Goal: Navigation & Orientation: Find specific page/section

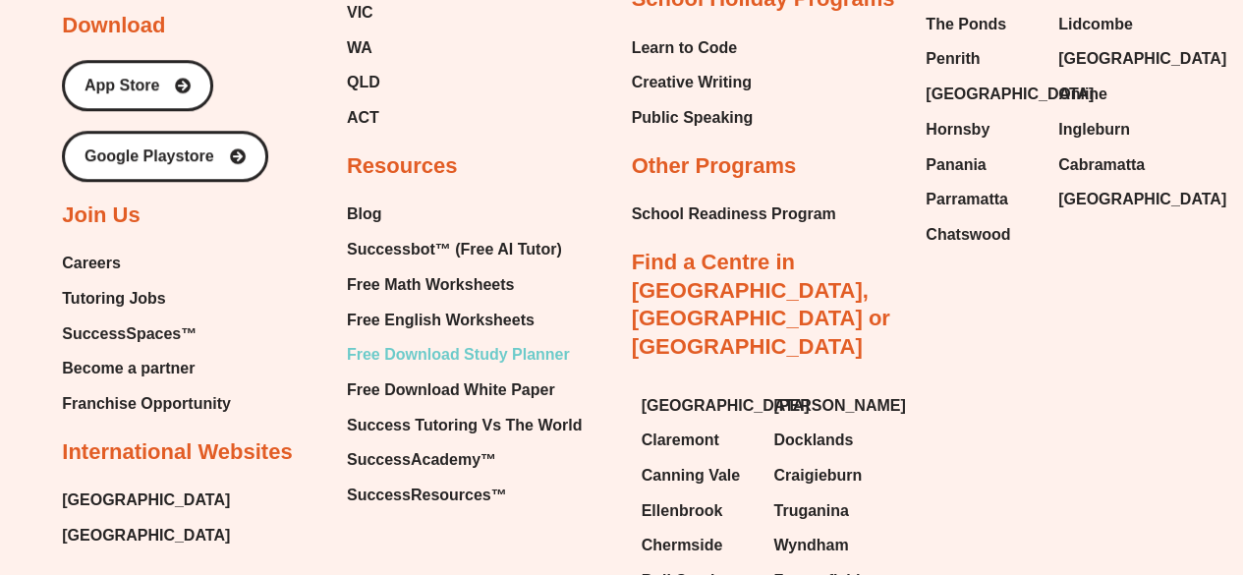
scroll to position [8221, 0]
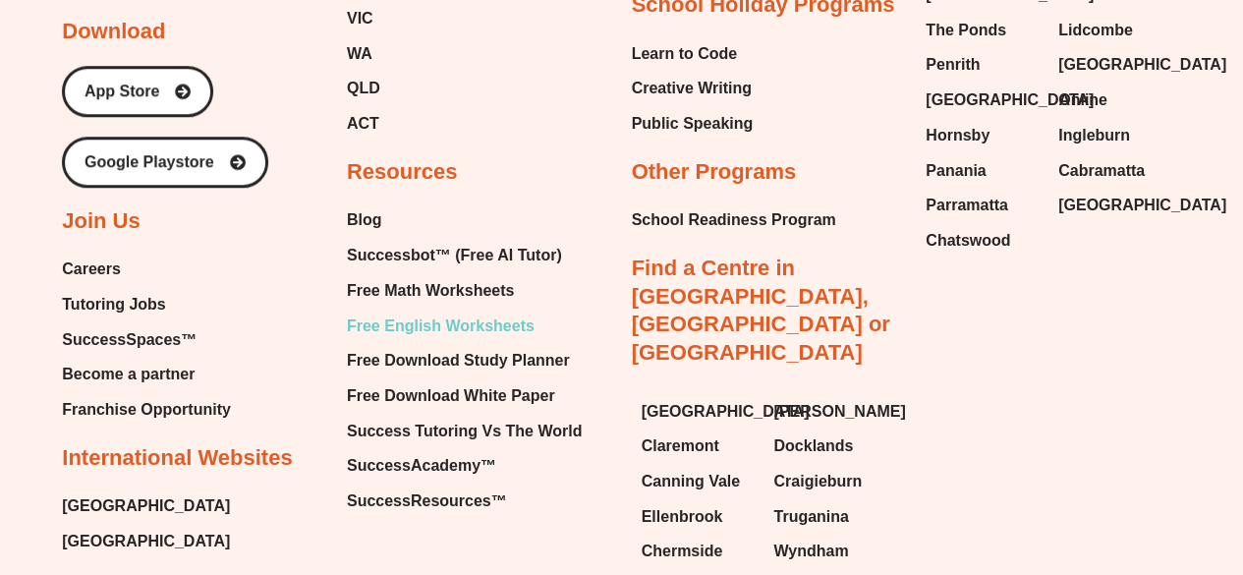
click at [416, 311] on span "Free English Worksheets" at bounding box center [441, 325] width 188 height 29
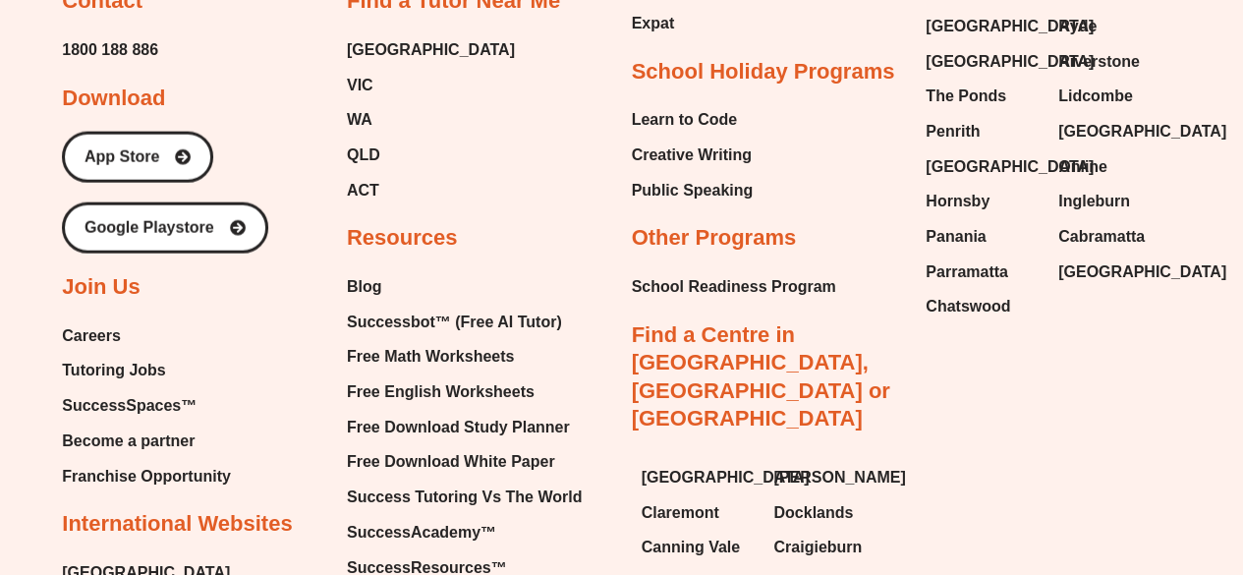
scroll to position [20878, 0]
click at [354, 273] on span "Blog" at bounding box center [364, 287] width 35 height 29
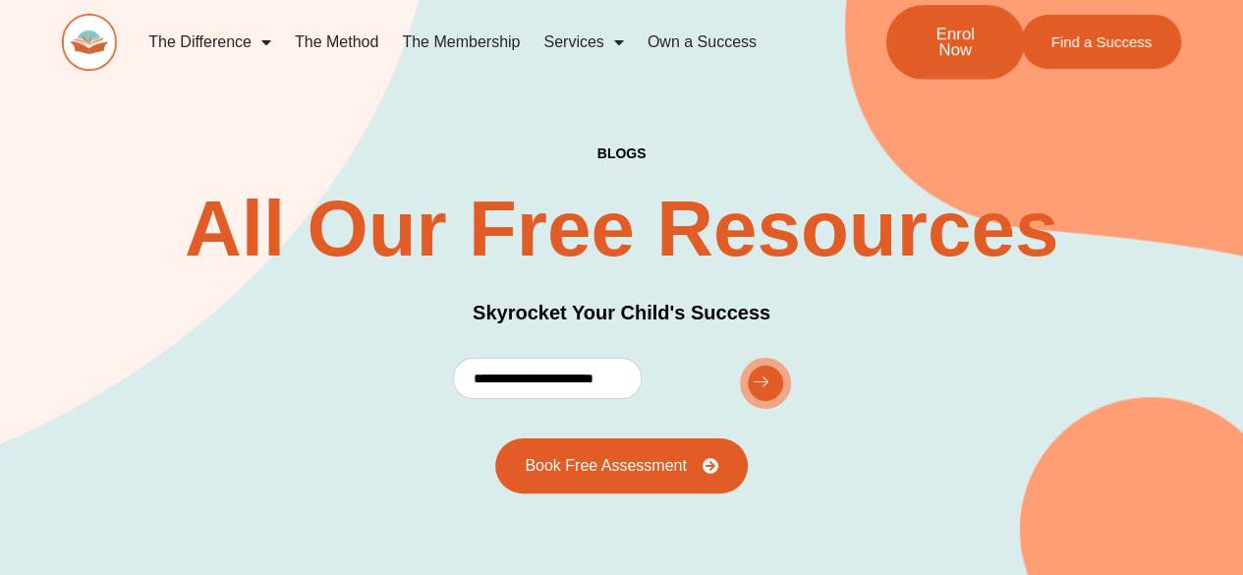
click at [987, 38] on span "Enrol Now" at bounding box center [955, 42] width 73 height 33
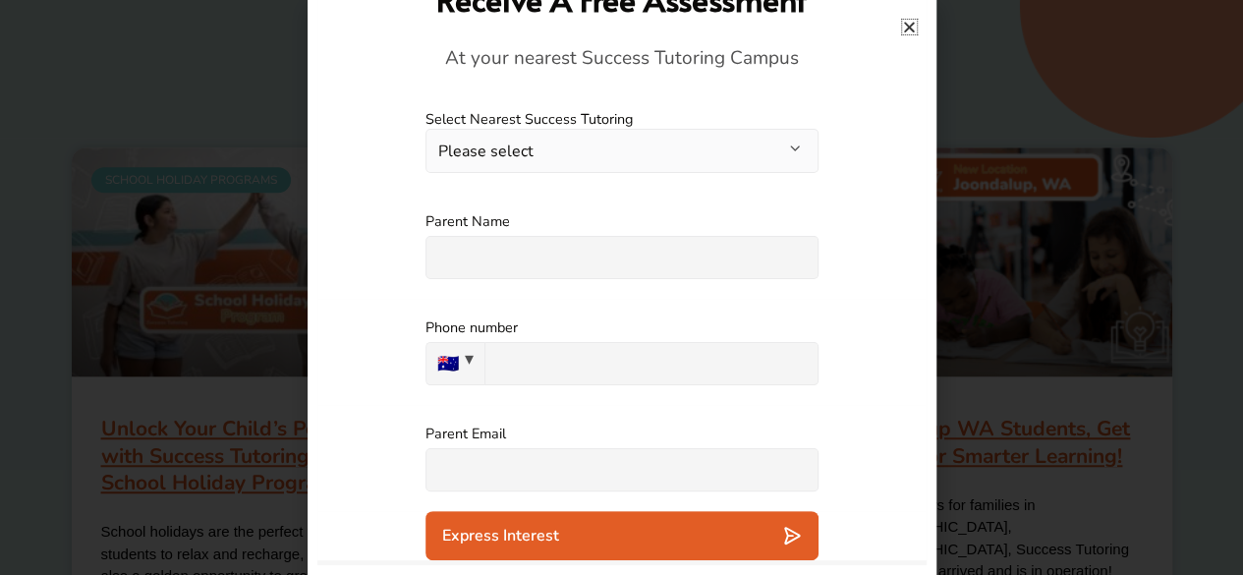
scroll to position [546, 0]
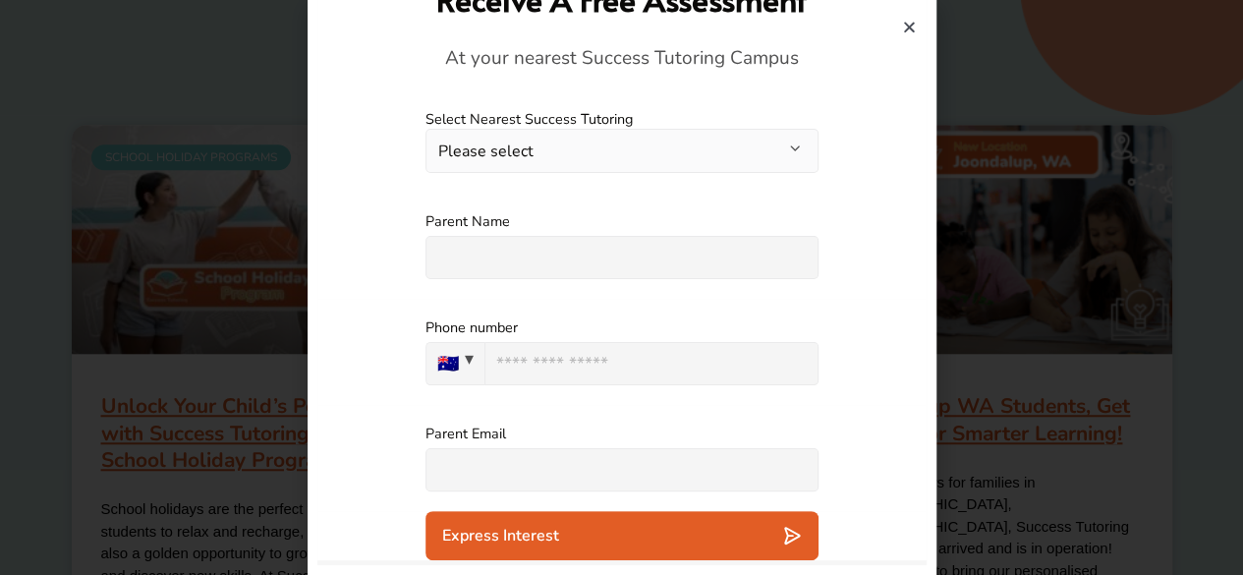
click at [900, 32] on h4 at bounding box center [622, 34] width 590 height 26
click at [908, 28] on icon "Close" at bounding box center [909, 27] width 15 height 15
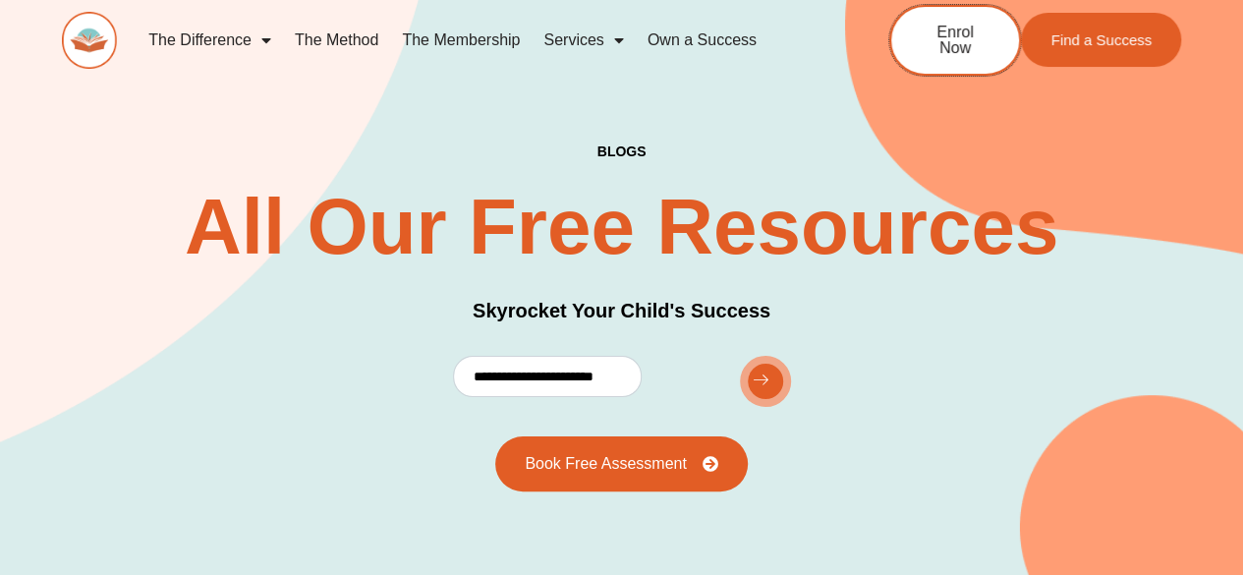
scroll to position [0, 0]
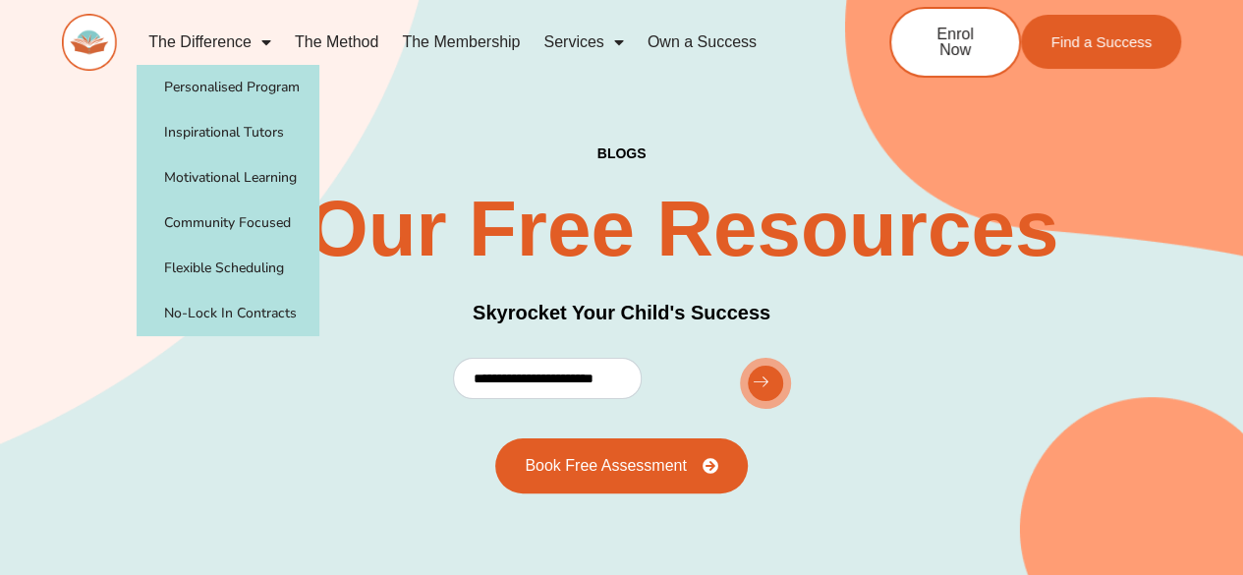
click at [99, 36] on img at bounding box center [89, 42] width 55 height 57
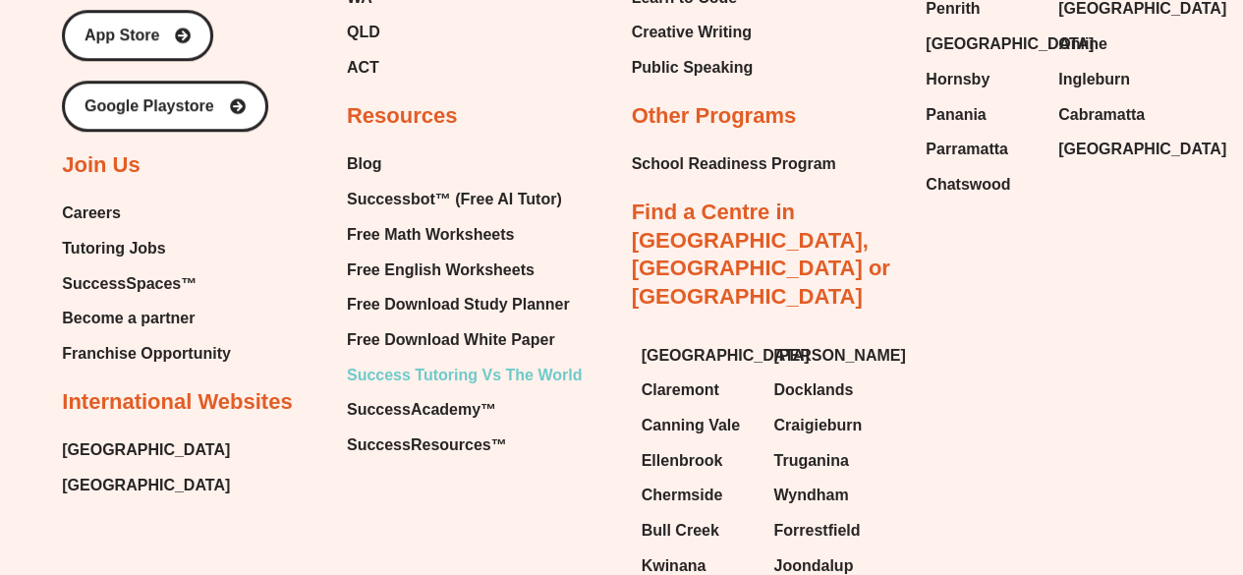
scroll to position [8390, 0]
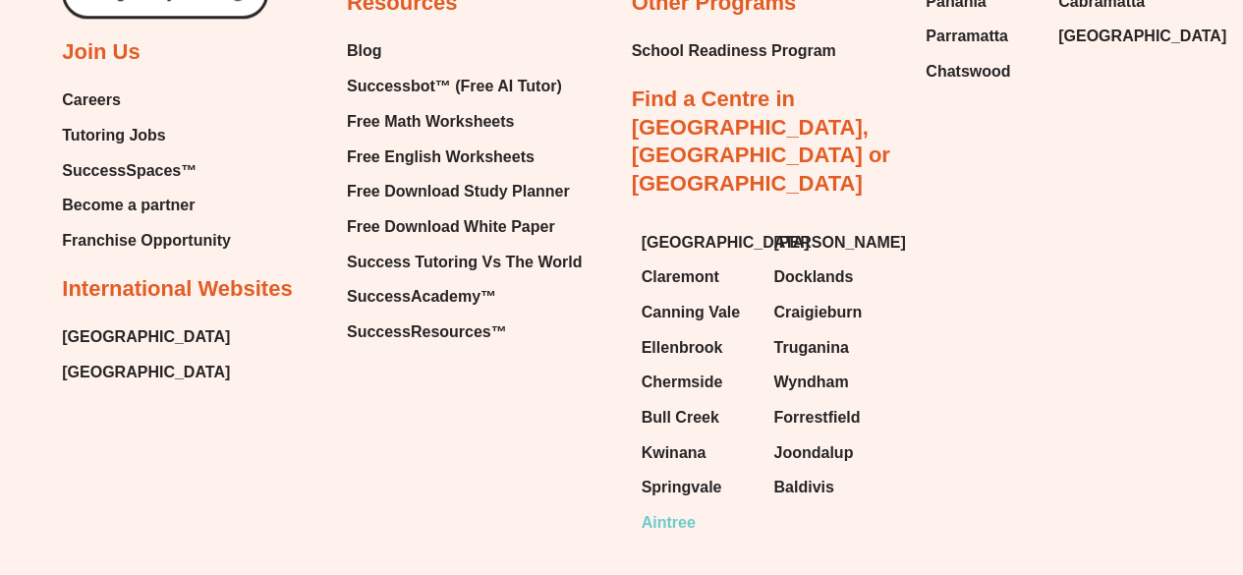
click at [676, 508] on span "Aintree" at bounding box center [669, 522] width 54 height 29
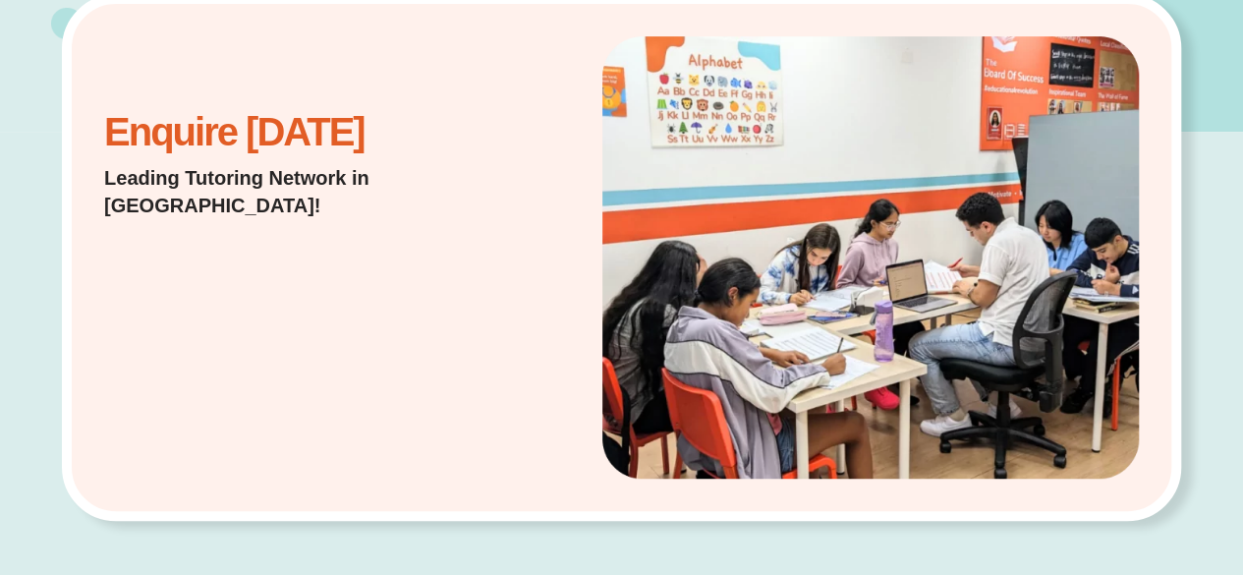
scroll to position [939, 0]
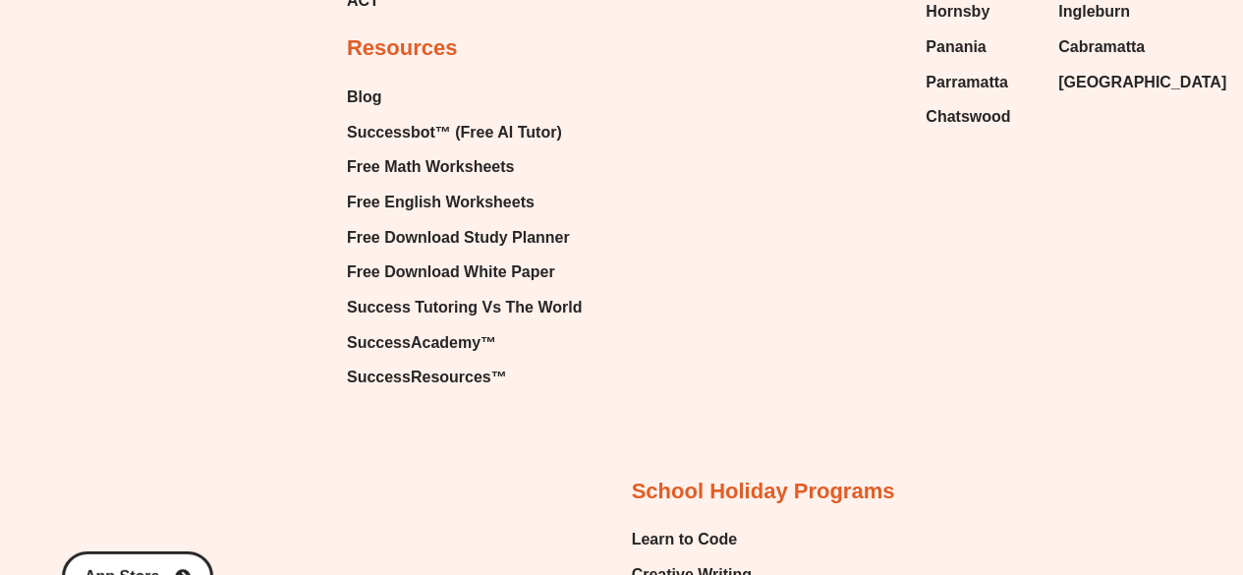
scroll to position [2660, 0]
click at [447, 274] on span "Free Download White Paper" at bounding box center [451, 272] width 208 height 29
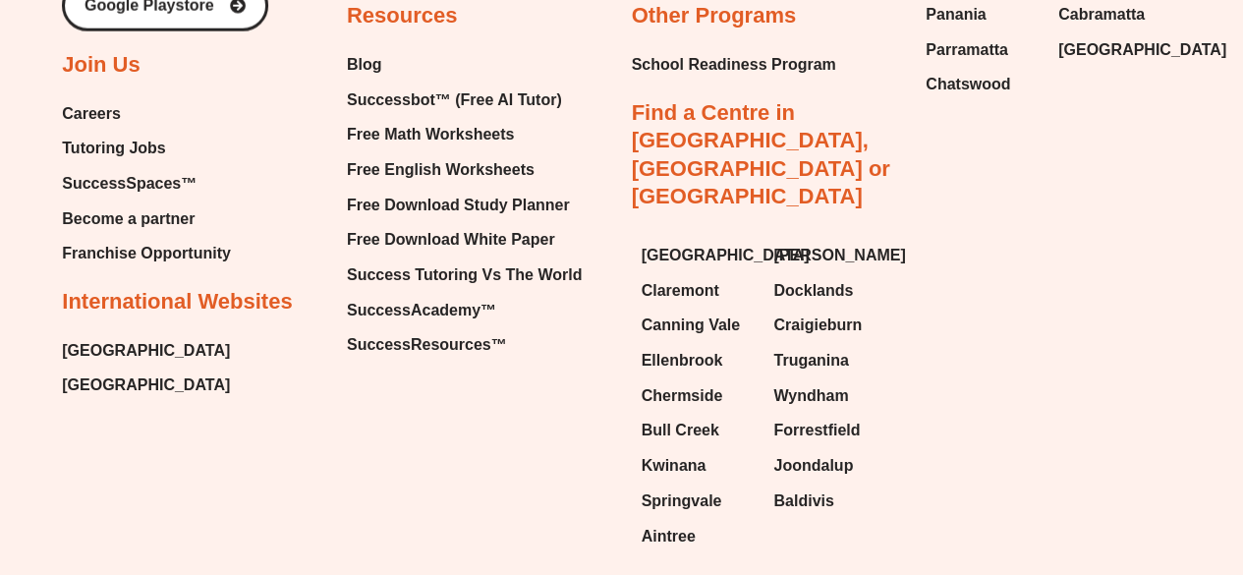
scroll to position [2387, 0]
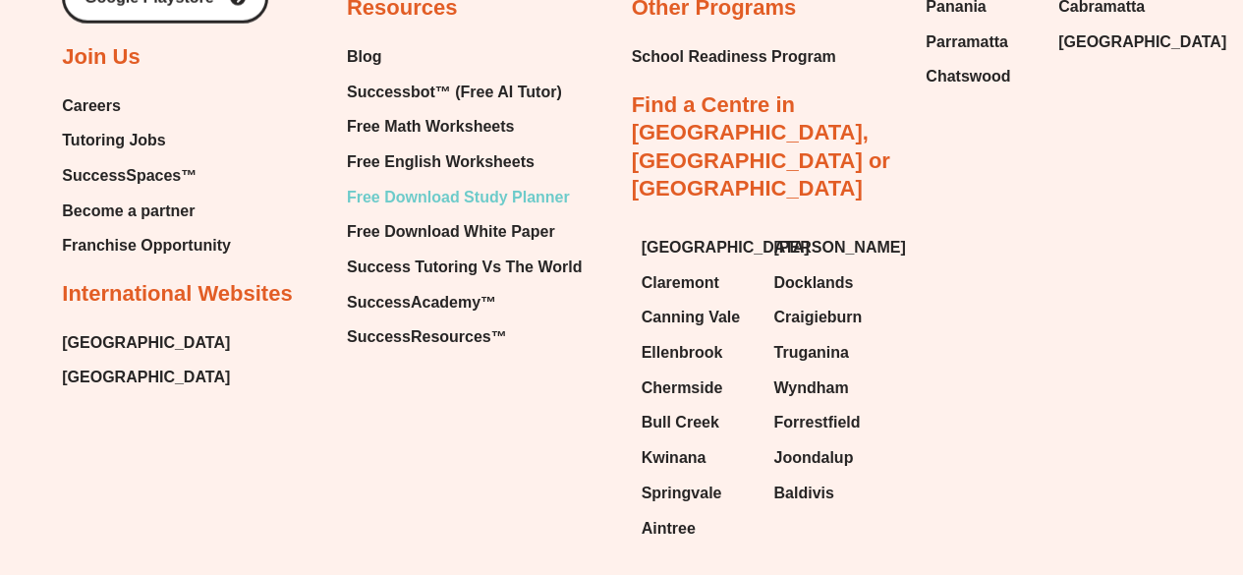
click at [442, 197] on span "Free Download Study Planner" at bounding box center [458, 197] width 223 height 29
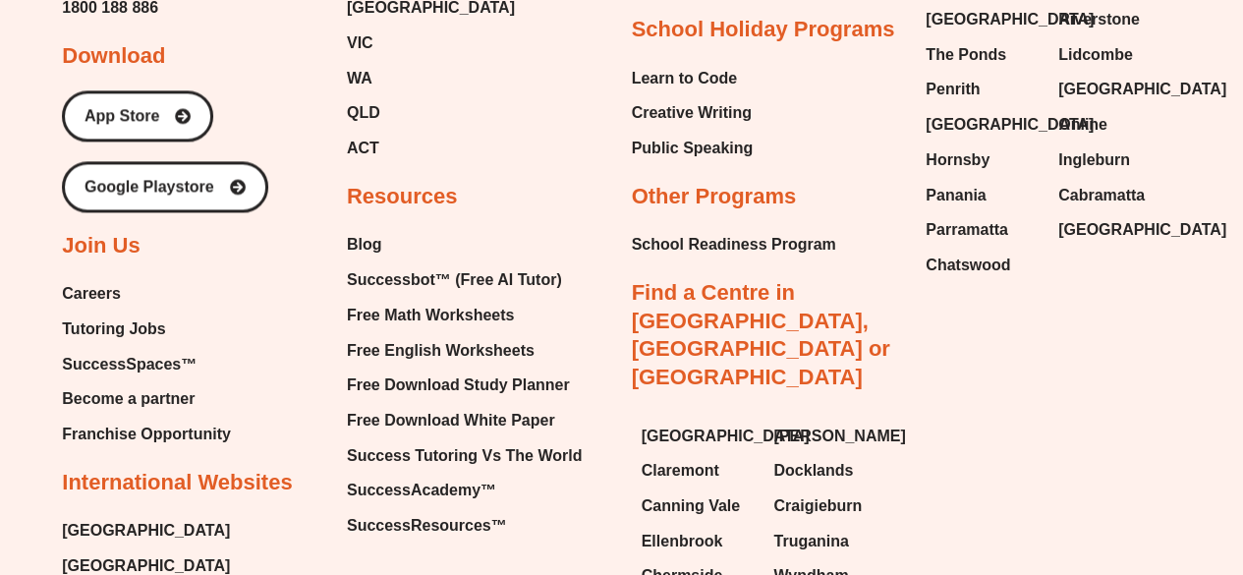
scroll to position [5226, 0]
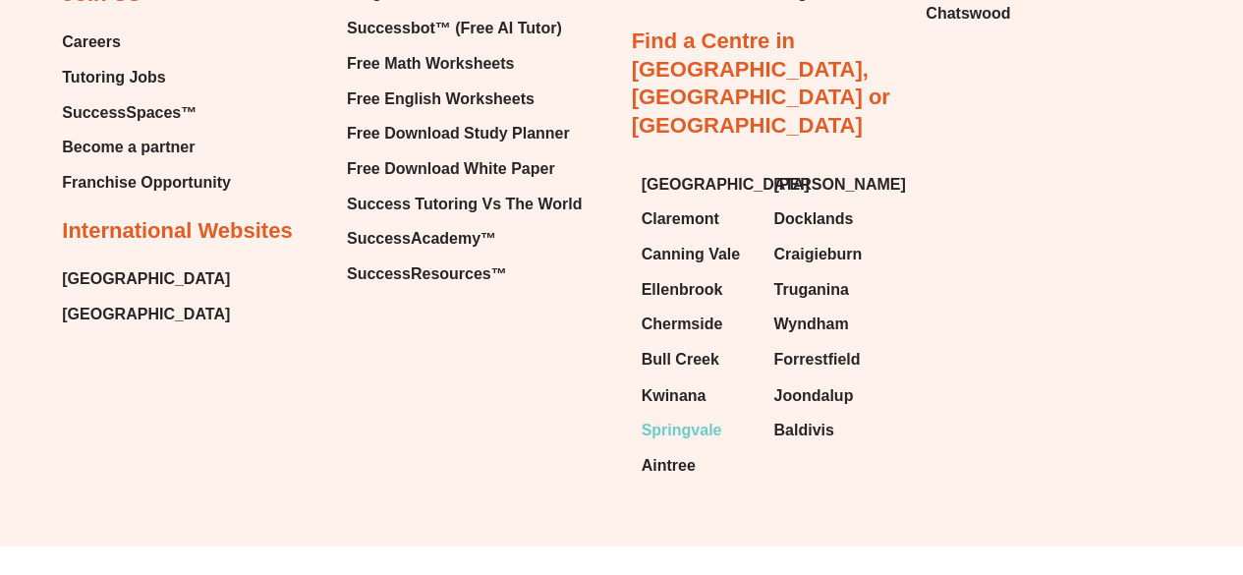
click at [701, 415] on span "Springvale" at bounding box center [682, 429] width 81 height 29
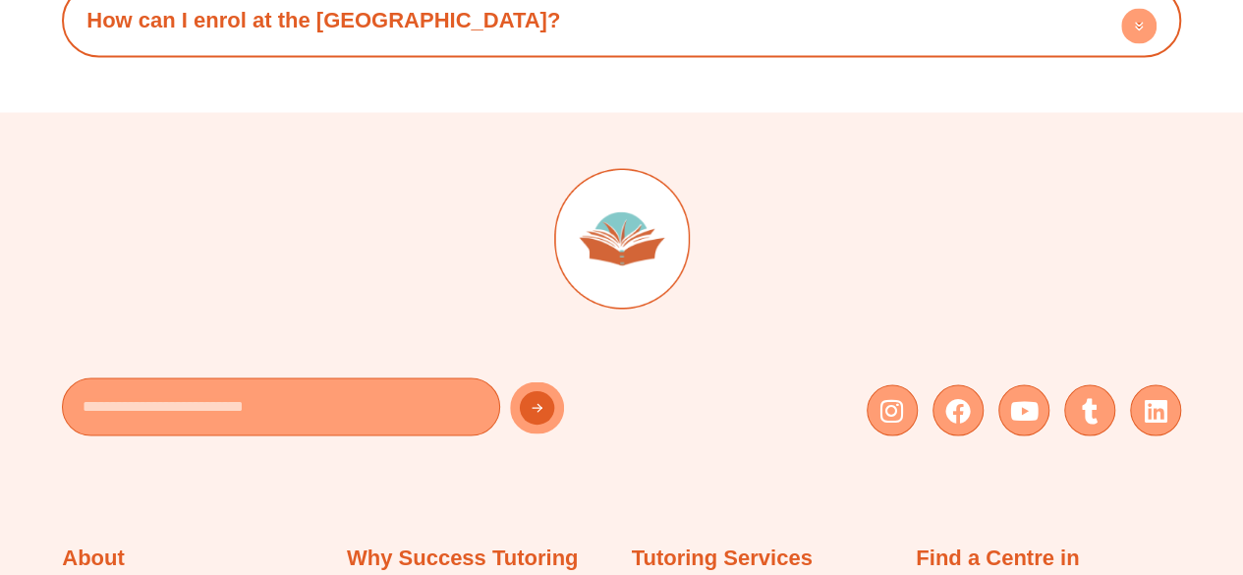
scroll to position [13457, 0]
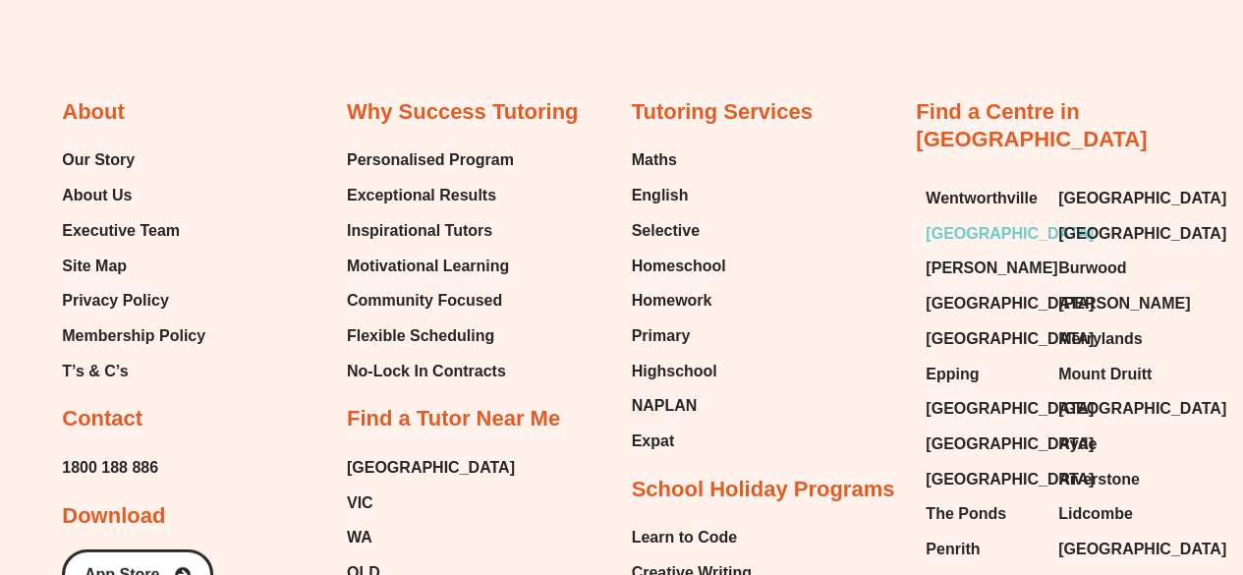
click at [977, 219] on span "[GEOGRAPHIC_DATA]" at bounding box center [1010, 233] width 168 height 29
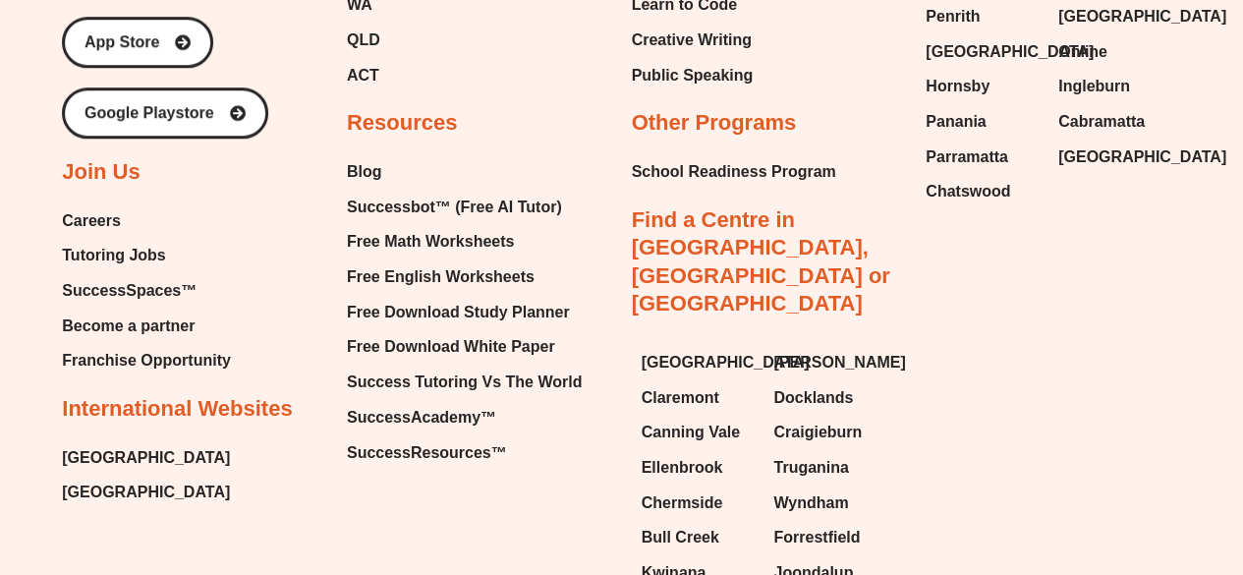
scroll to position [11892, 0]
click at [143, 347] on span "Franchise Opportunity" at bounding box center [146, 361] width 169 height 29
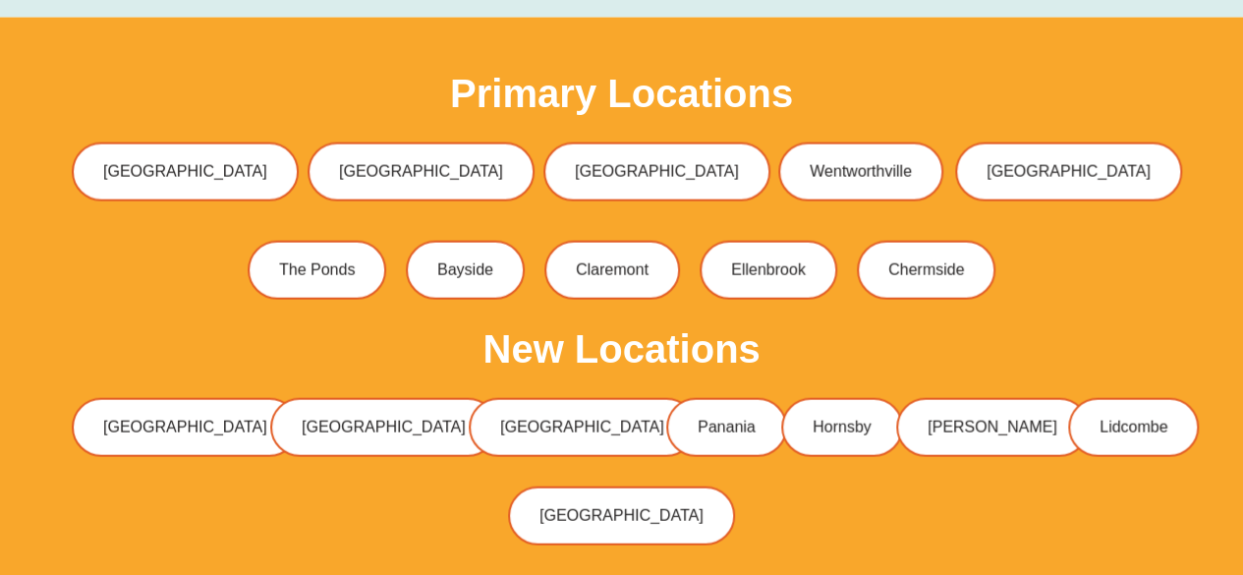
scroll to position [5857, 0]
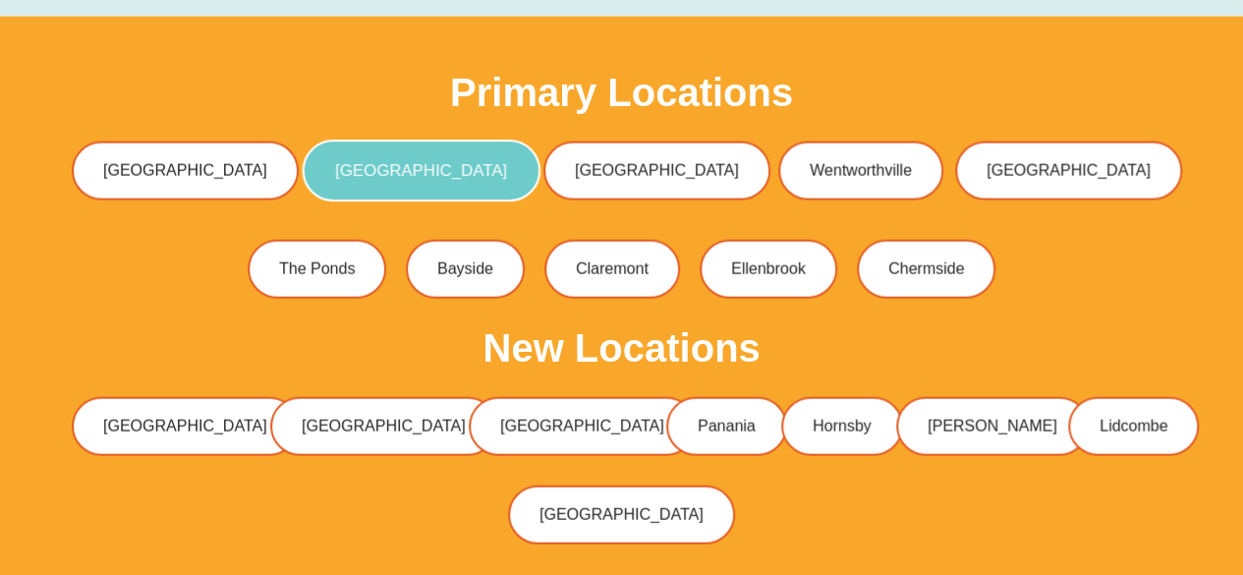
click at [463, 163] on span "[GEOGRAPHIC_DATA]" at bounding box center [421, 171] width 172 height 17
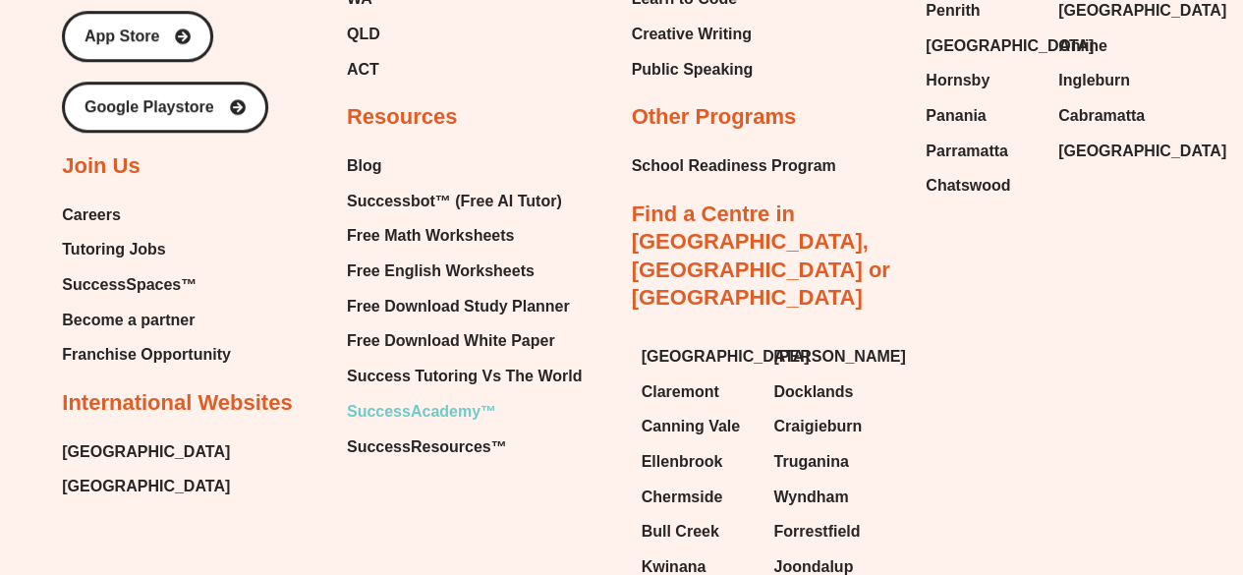
scroll to position [11920, 0]
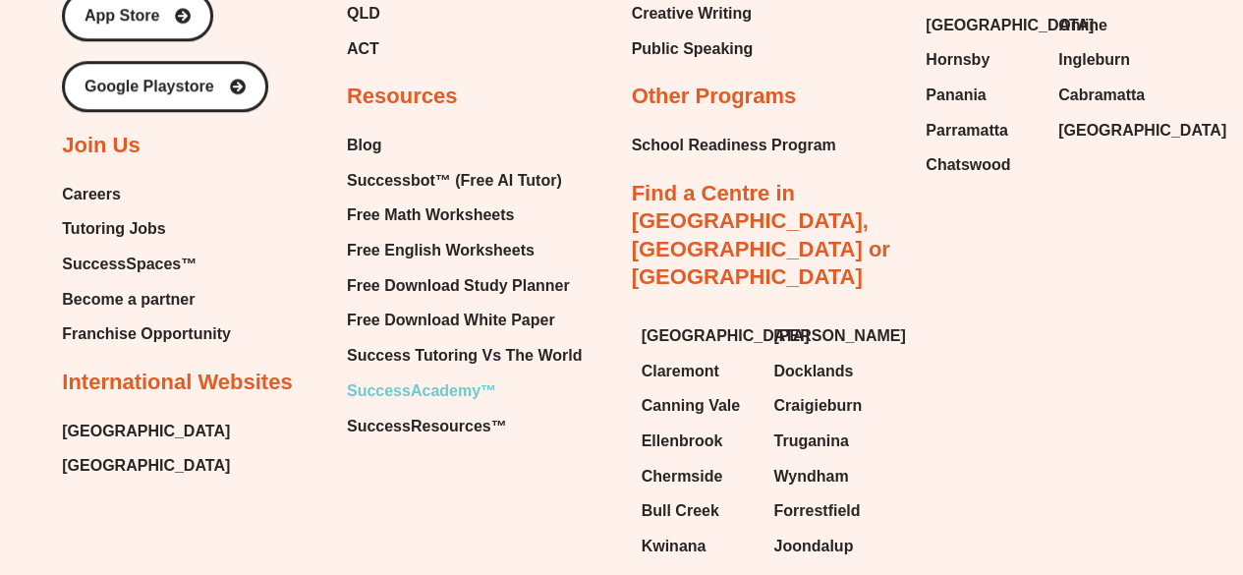
click at [413, 376] on span "SuccessAcademy™" at bounding box center [421, 390] width 149 height 29
